Goal: Find specific page/section: Find specific page/section

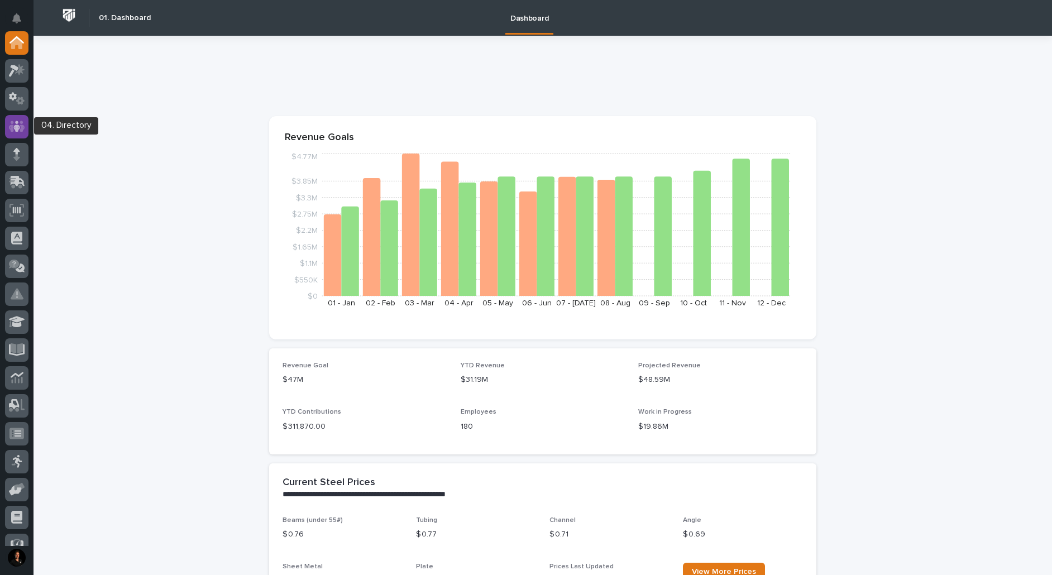
click at [18, 126] on icon at bounding box center [17, 126] width 16 height 13
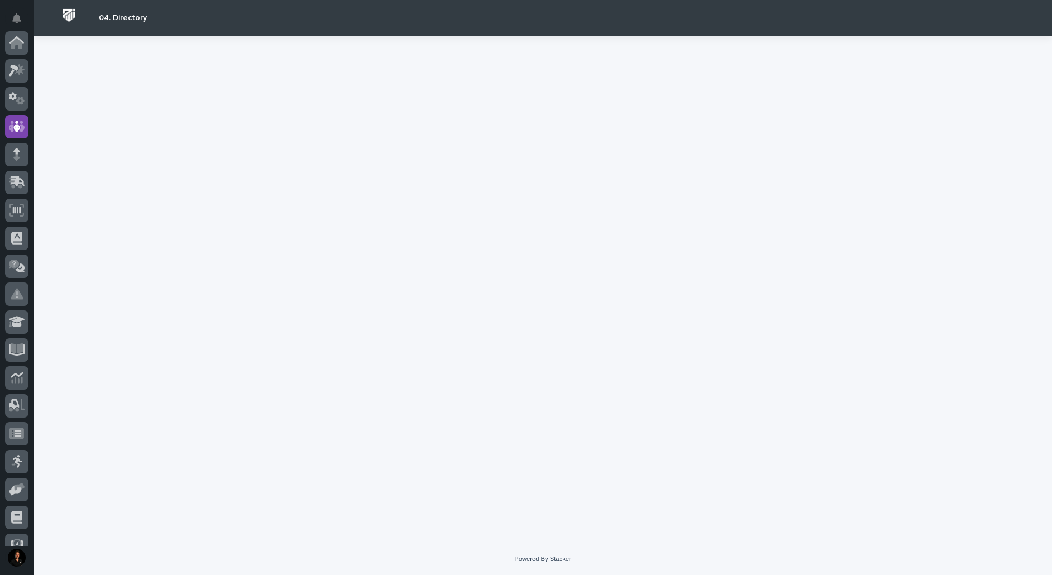
scroll to position [84, 0]
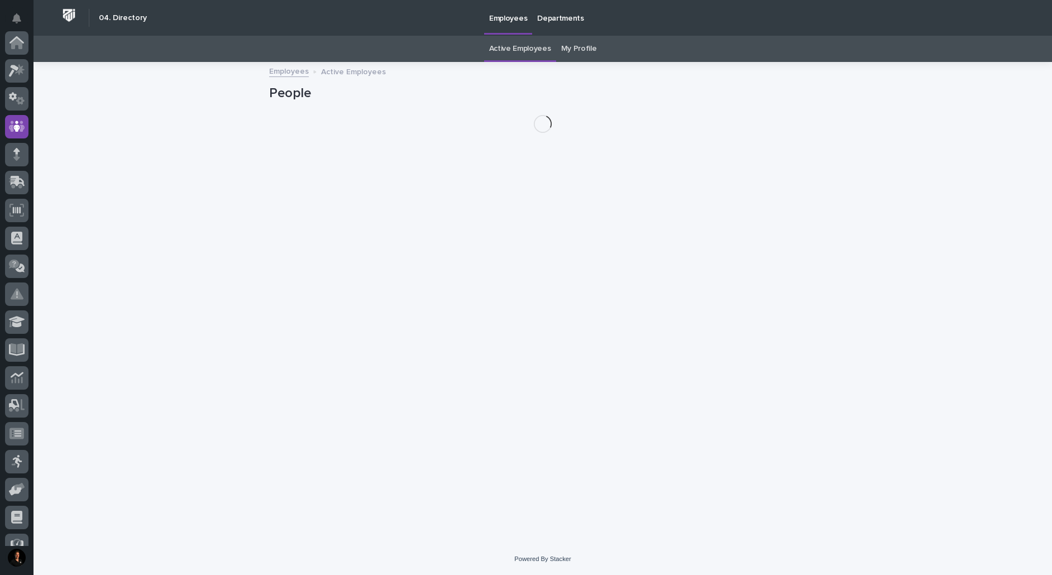
scroll to position [84, 0]
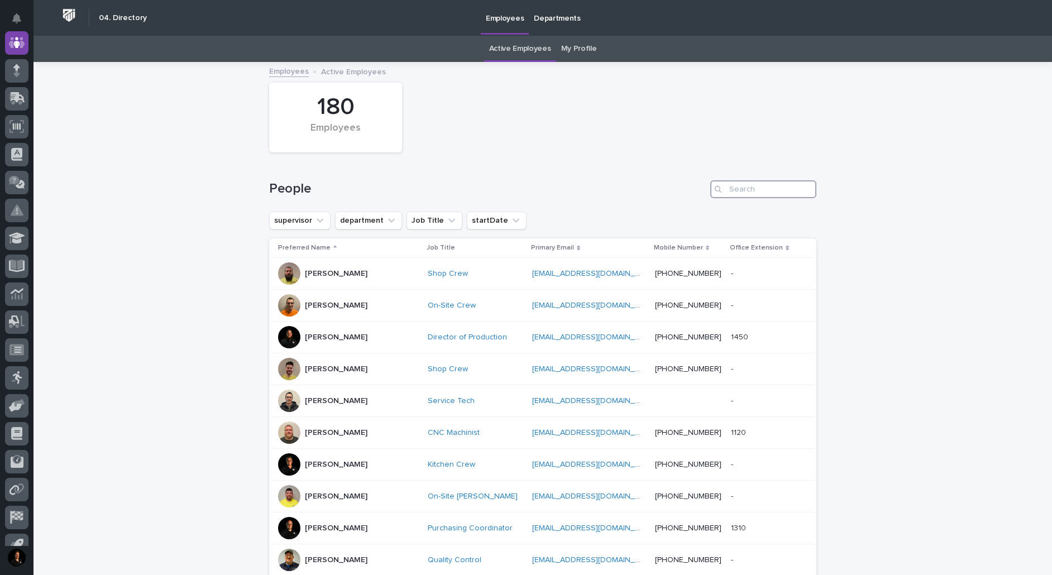
click at [748, 198] on input "Search" at bounding box center [763, 189] width 106 height 18
type input "[PERSON_NAME]"
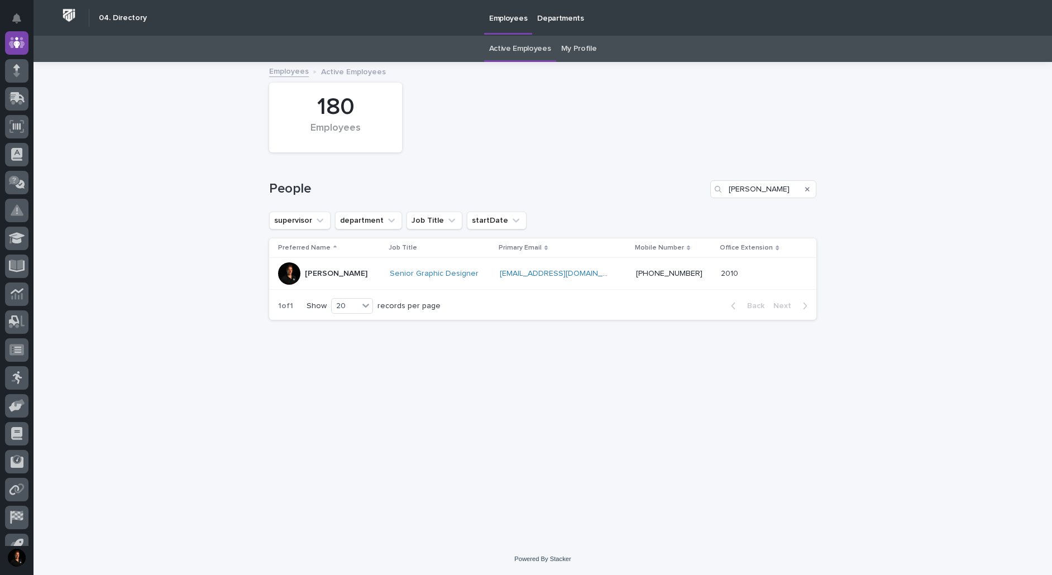
click at [344, 279] on p "[PERSON_NAME]" at bounding box center [336, 273] width 63 height 9
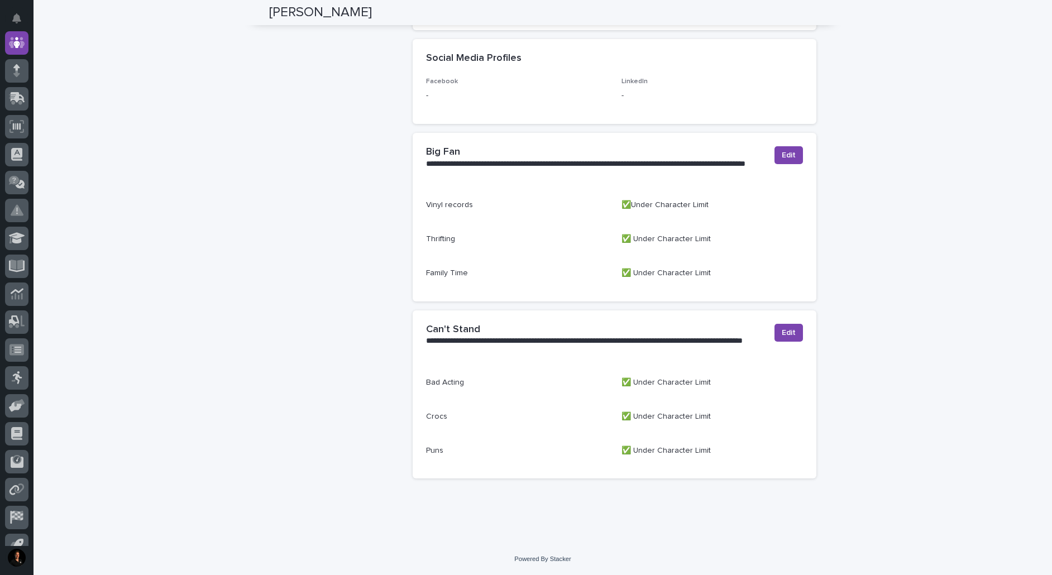
scroll to position [868, 0]
